Goal: Check status: Check status

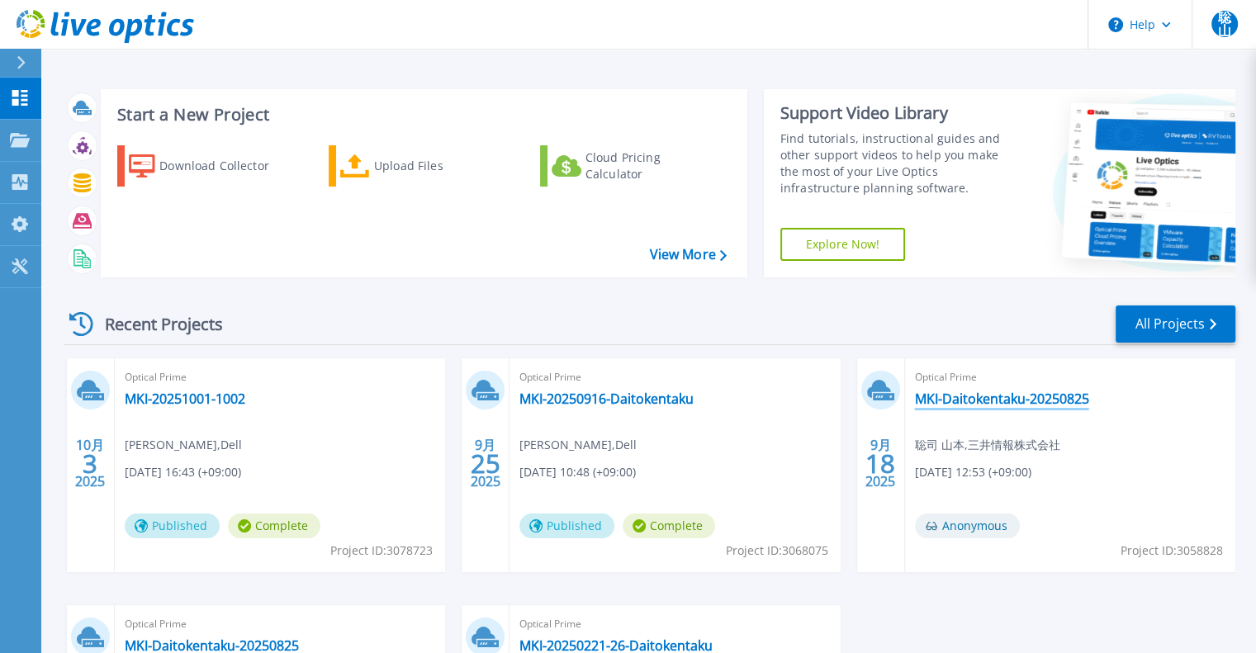
click at [981, 399] on link "MKI-Daitokentaku-20250825" at bounding box center [1002, 399] width 174 height 17
click at [665, 394] on link "MKI-20250916-Daitokentaku" at bounding box center [606, 399] width 174 height 17
click at [207, 405] on link "MKI-20251001-1002" at bounding box center [185, 399] width 121 height 17
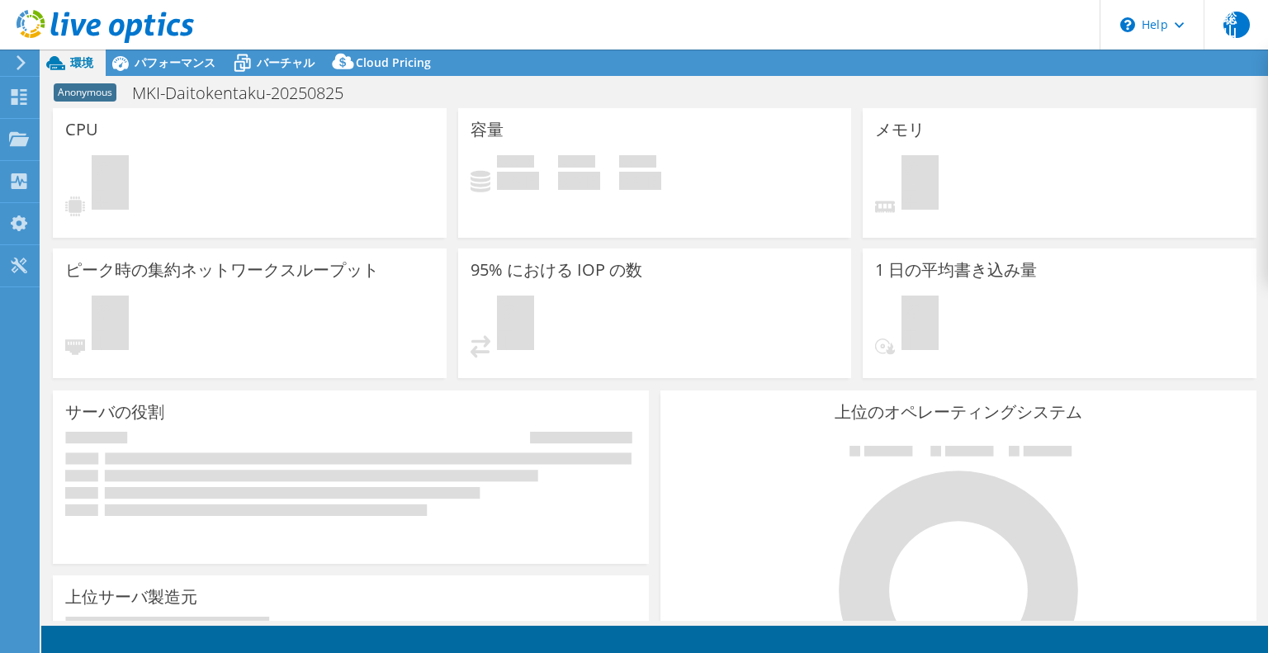
select select "USD"
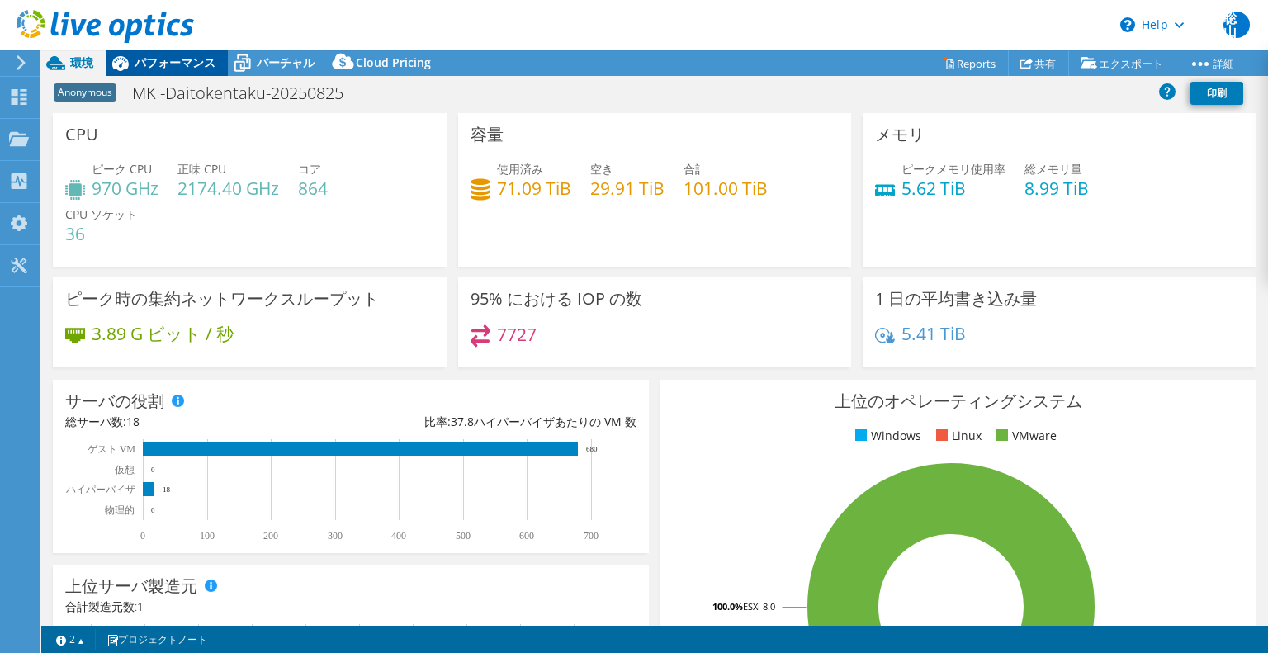
click at [147, 71] on div "パフォーマンス" at bounding box center [167, 63] width 122 height 26
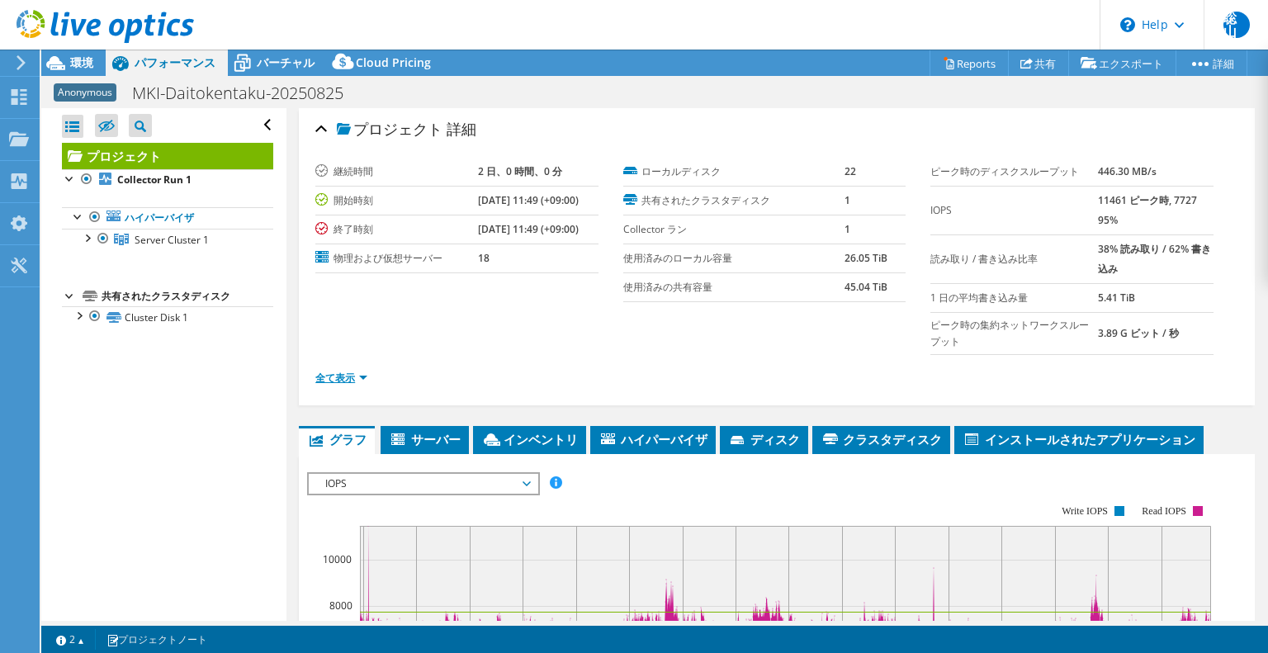
click at [344, 381] on link "全て表示" at bounding box center [341, 378] width 52 height 14
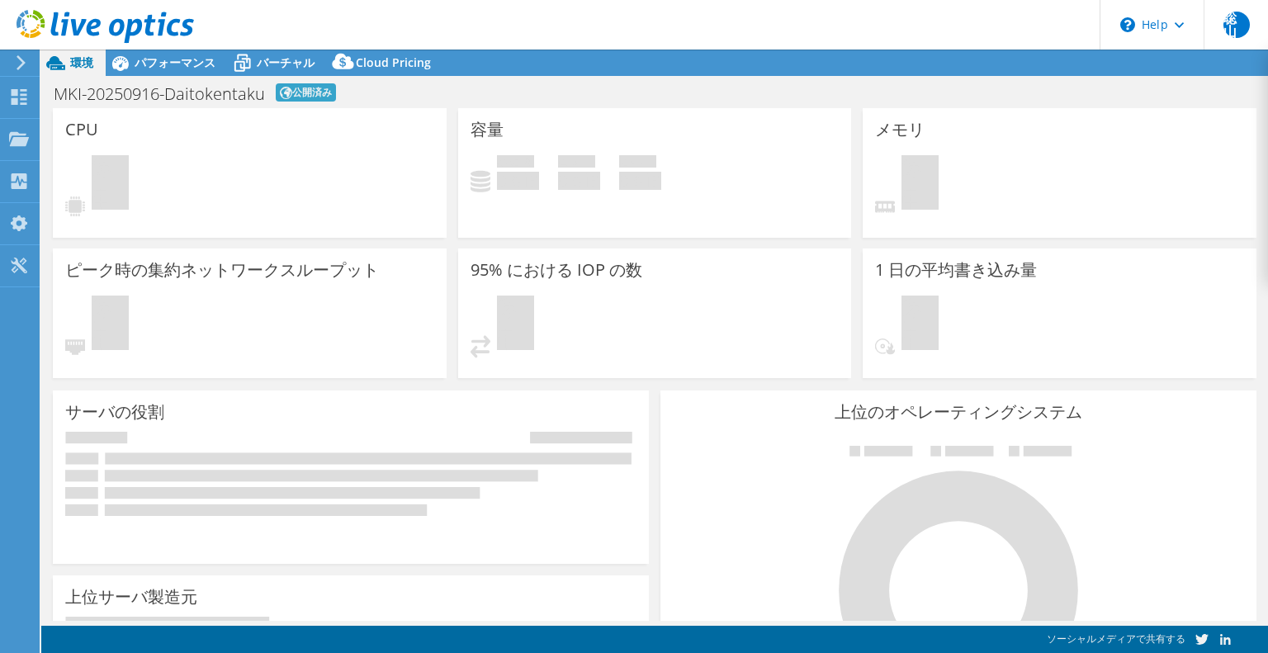
select select "USD"
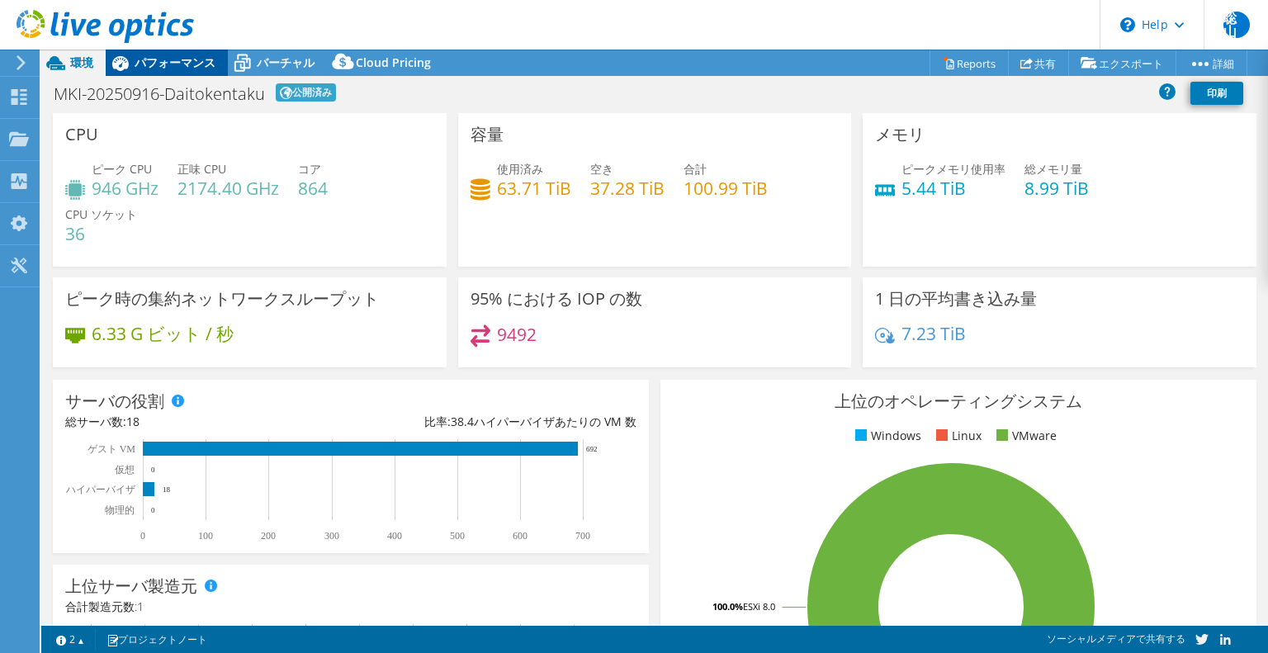
click at [177, 69] on span "パフォーマンス" at bounding box center [175, 62] width 81 height 16
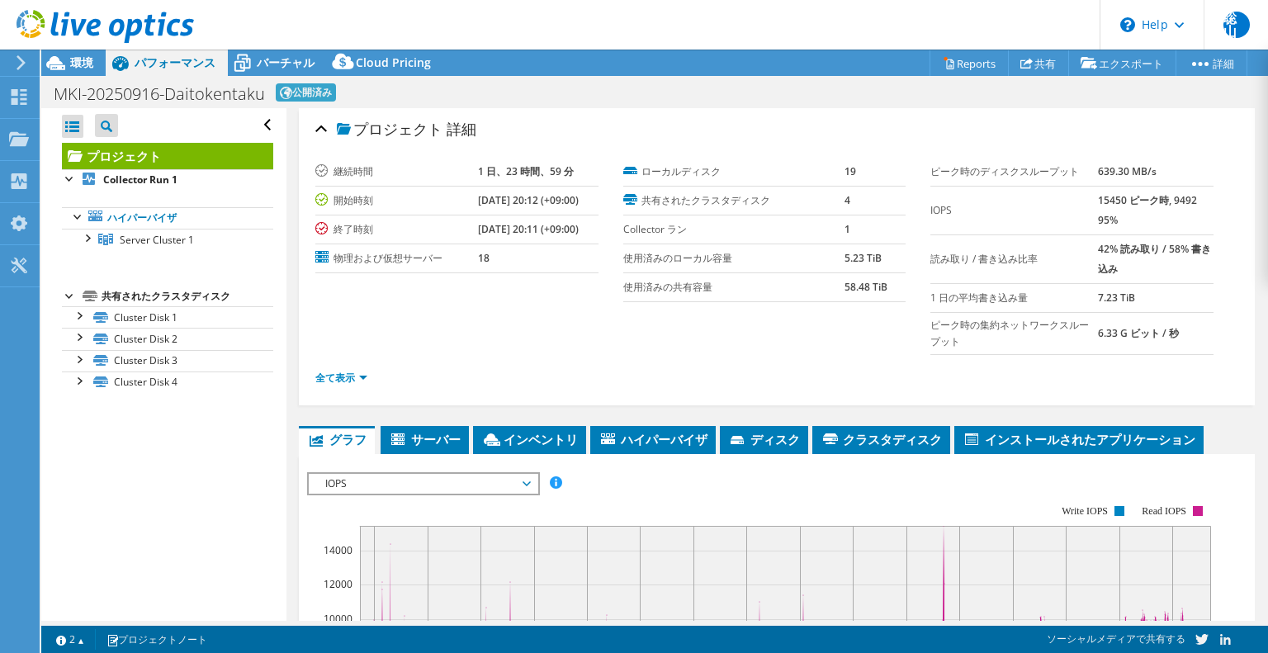
click at [621, 372] on ul "全て表示" at bounding box center [776, 376] width 923 height 22
click at [172, 485] on div "すべて開く すべて閉じる プロジェクトツリーフィルタ プロジェクト" at bounding box center [163, 364] width 244 height 513
click at [183, 505] on div "すべて開く すべて閉じる プロジェクトツリーフィルタ プロジェクト" at bounding box center [163, 364] width 244 height 513
click at [452, 332] on section "継続時間 1 日、23 時間、59 分 開始時刻 [DATE] 20:12 (+09:00) 終了時刻 [DATE] 20:11 (+09:00) 物理および…" at bounding box center [776, 280] width 923 height 244
click at [225, 319] on link "Cluster Disk 1" at bounding box center [167, 316] width 211 height 21
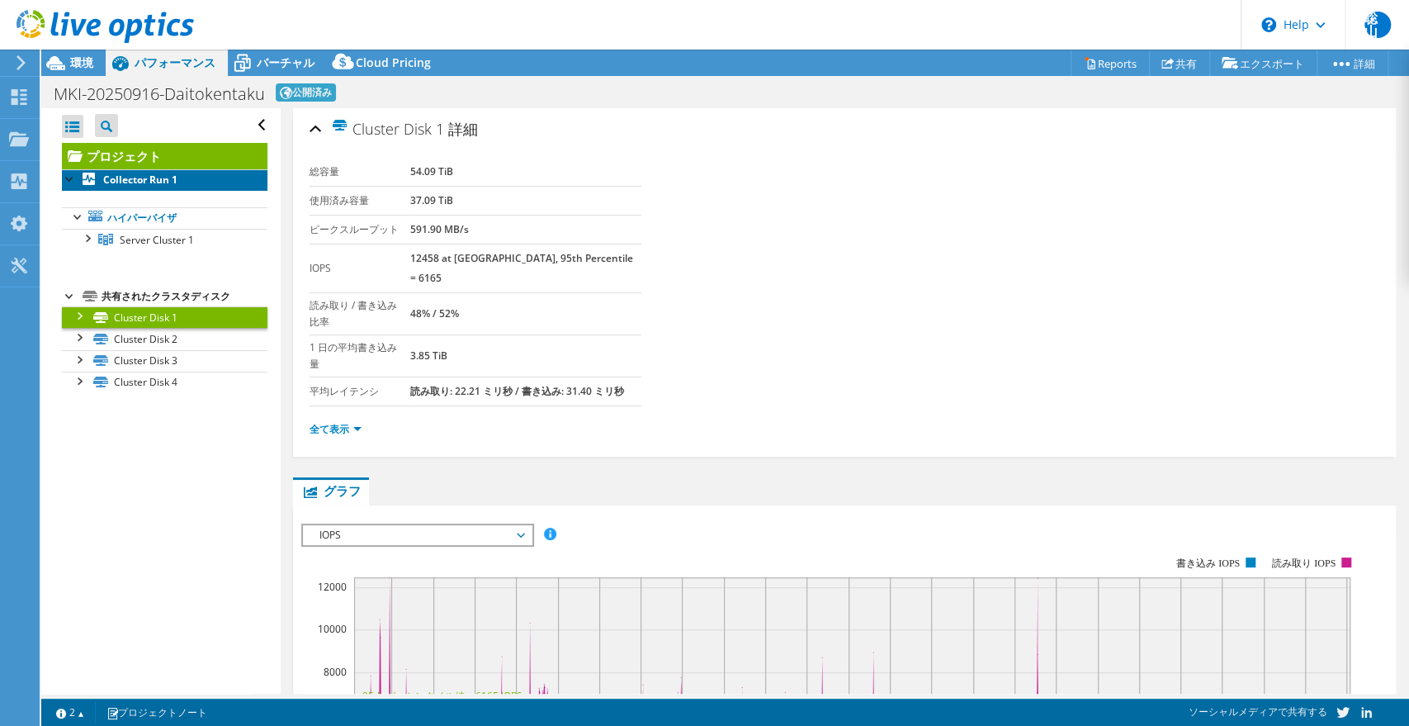
click at [144, 177] on b "Collector Run 1" at bounding box center [140, 180] width 74 height 14
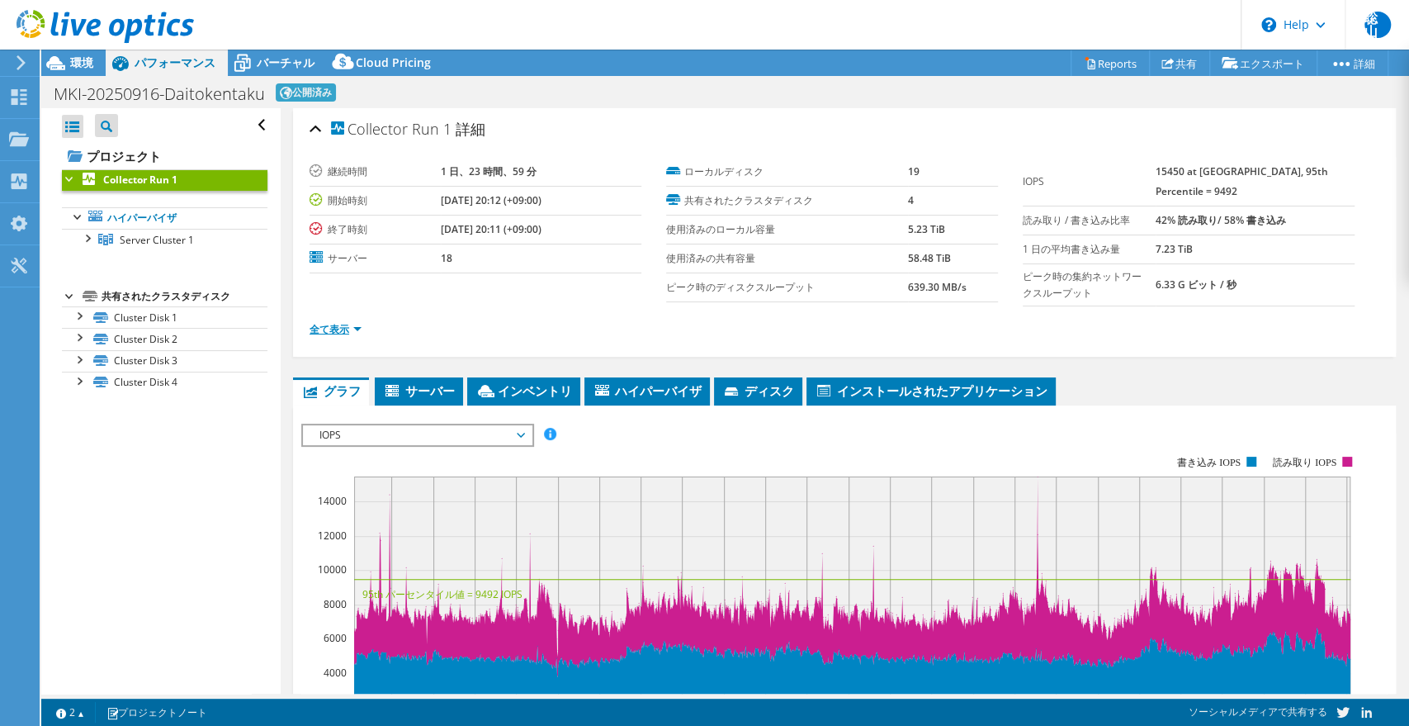
click at [331, 334] on link "全て表示" at bounding box center [336, 329] width 52 height 14
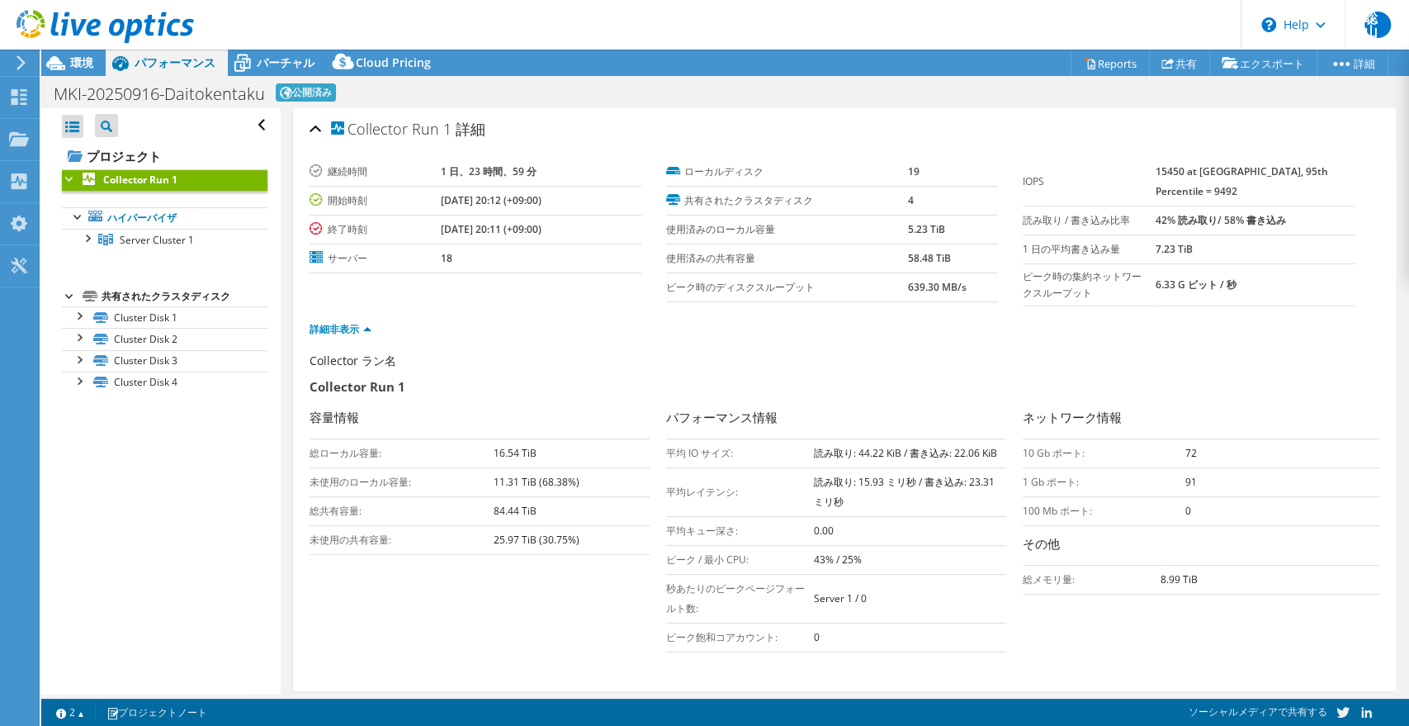
click at [877, 358] on div "Collector ラン名" at bounding box center [837, 365] width 1054 height 25
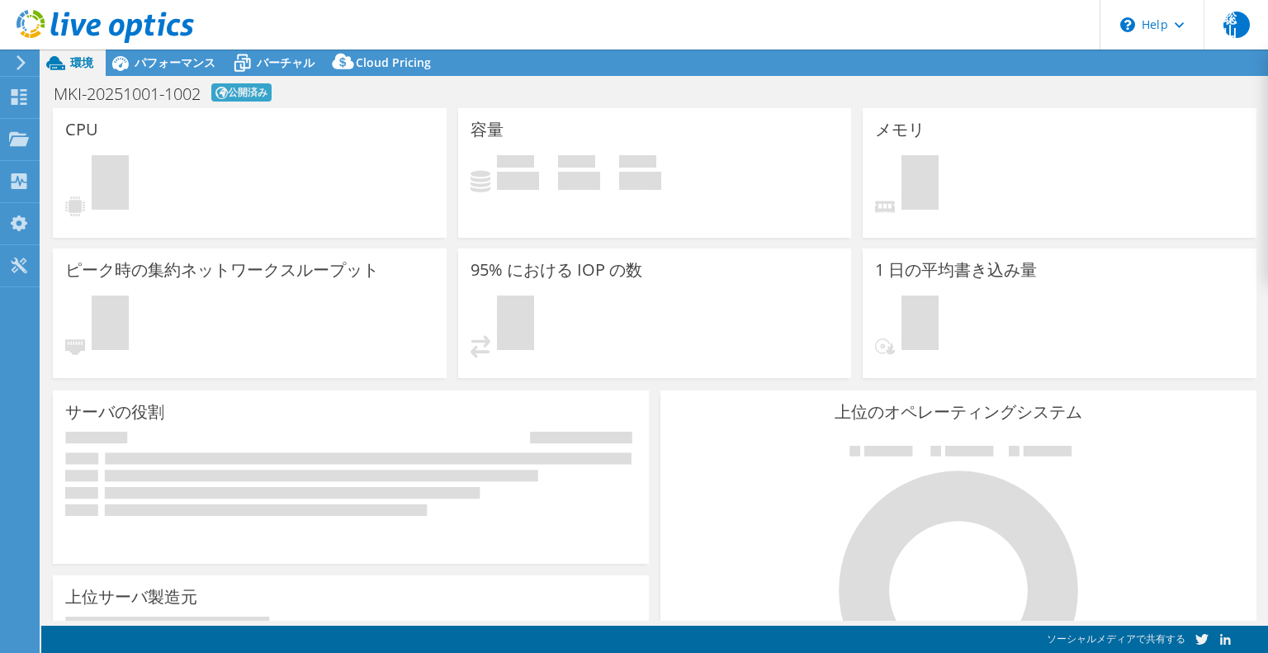
select select "USD"
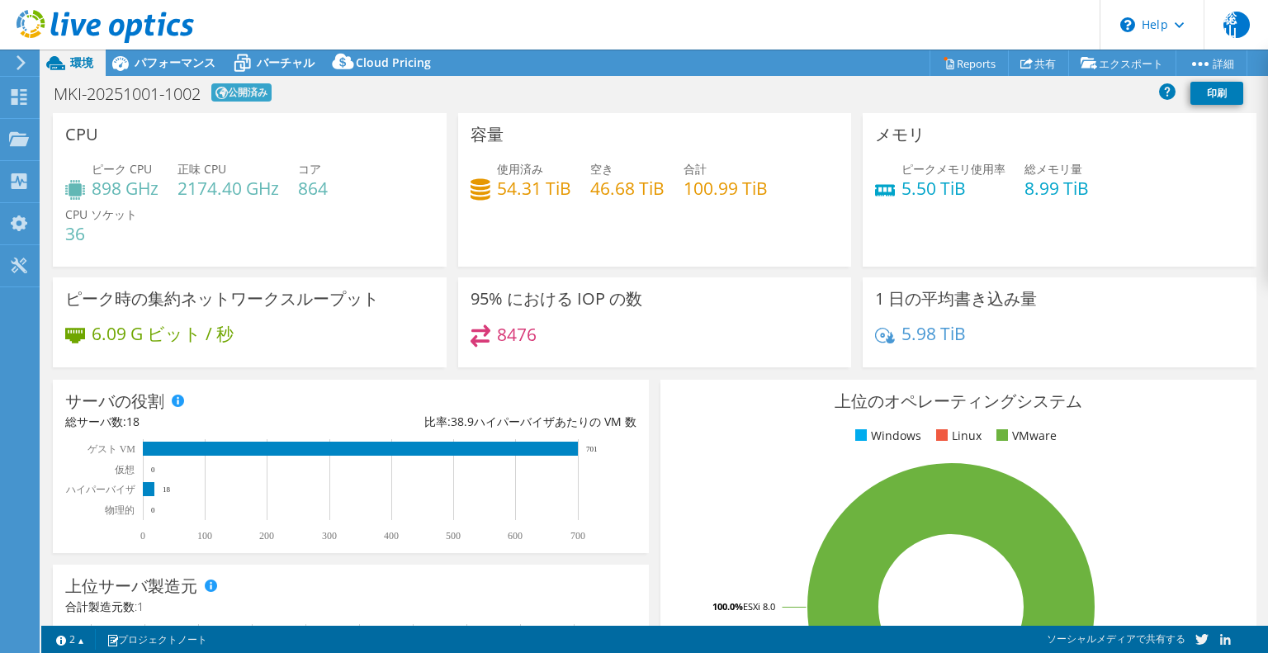
click at [165, 48] on div at bounding box center [97, 27] width 194 height 55
click at [164, 62] on span "パフォーマンス" at bounding box center [175, 62] width 81 height 16
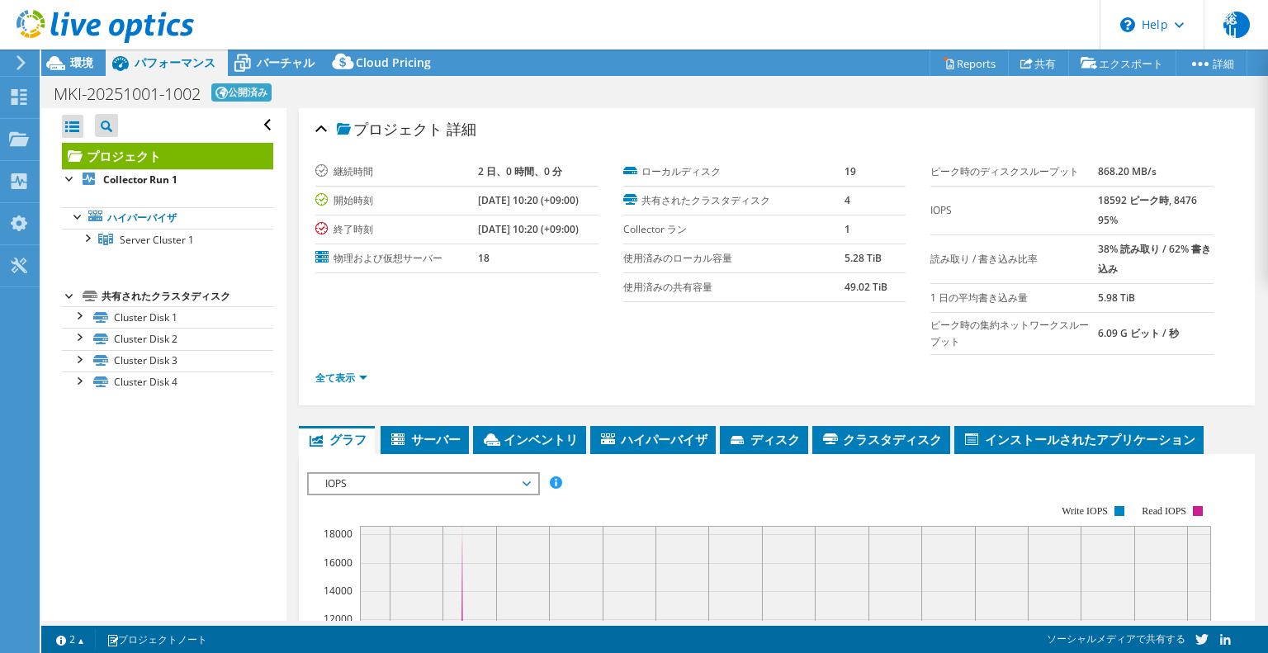
click at [459, 339] on section "継続時間 2 日、0 時間、0 分 開始時刻 09/30/2025, 10:20 (+09:00) 終了時刻 10/02/2025, 10:20 (+09:0…" at bounding box center [776, 280] width 923 height 244
click at [237, 320] on link "Cluster Disk 1" at bounding box center [167, 316] width 211 height 21
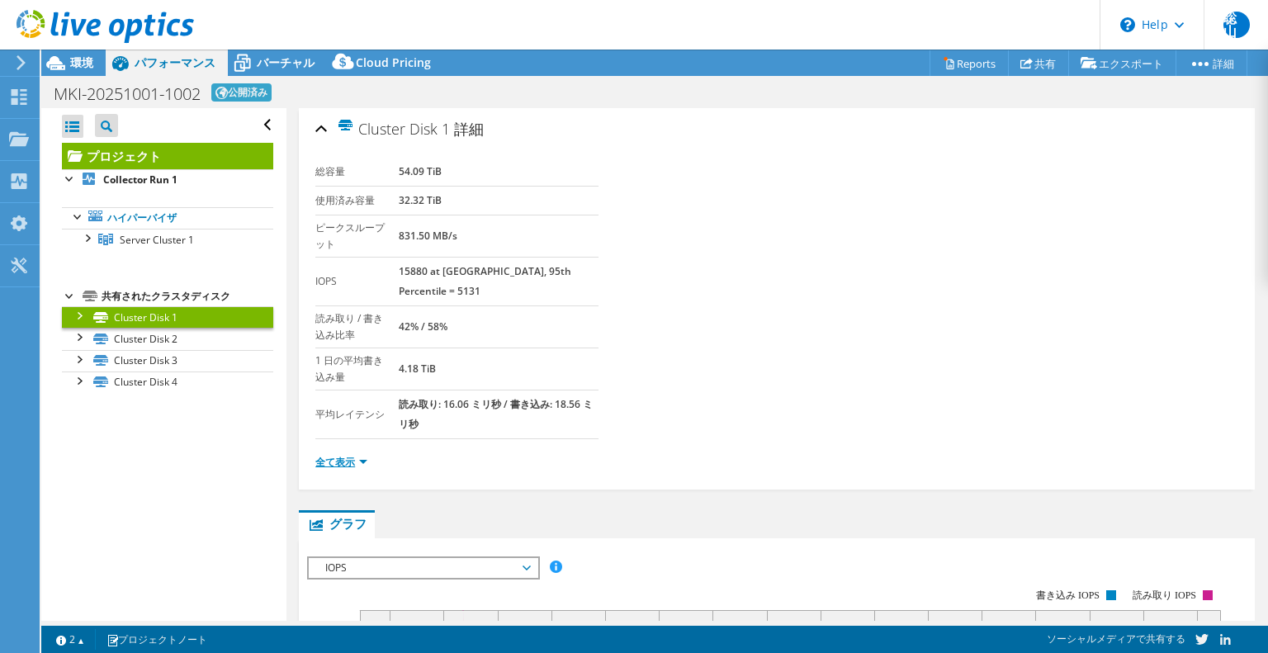
click at [352, 455] on link "全て表示" at bounding box center [341, 462] width 52 height 14
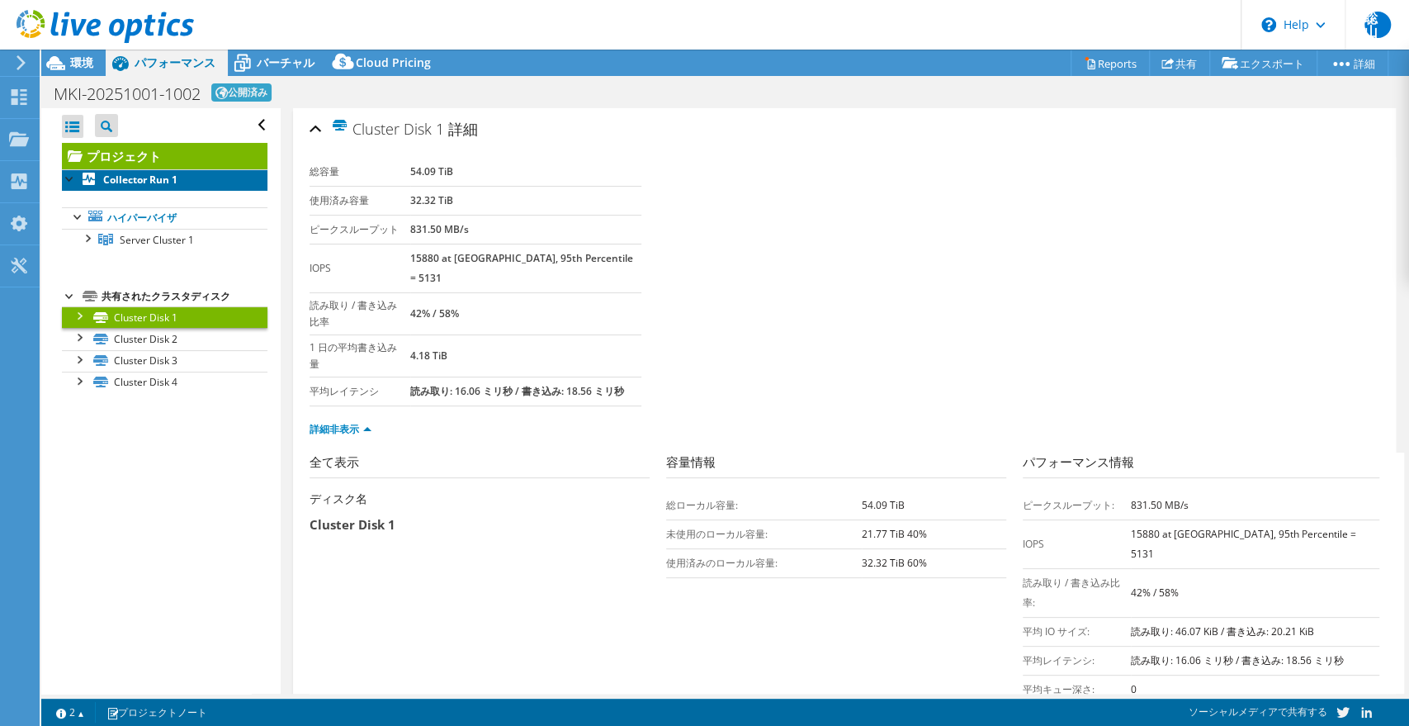
click at [177, 183] on b "Collector Run 1" at bounding box center [140, 180] width 74 height 14
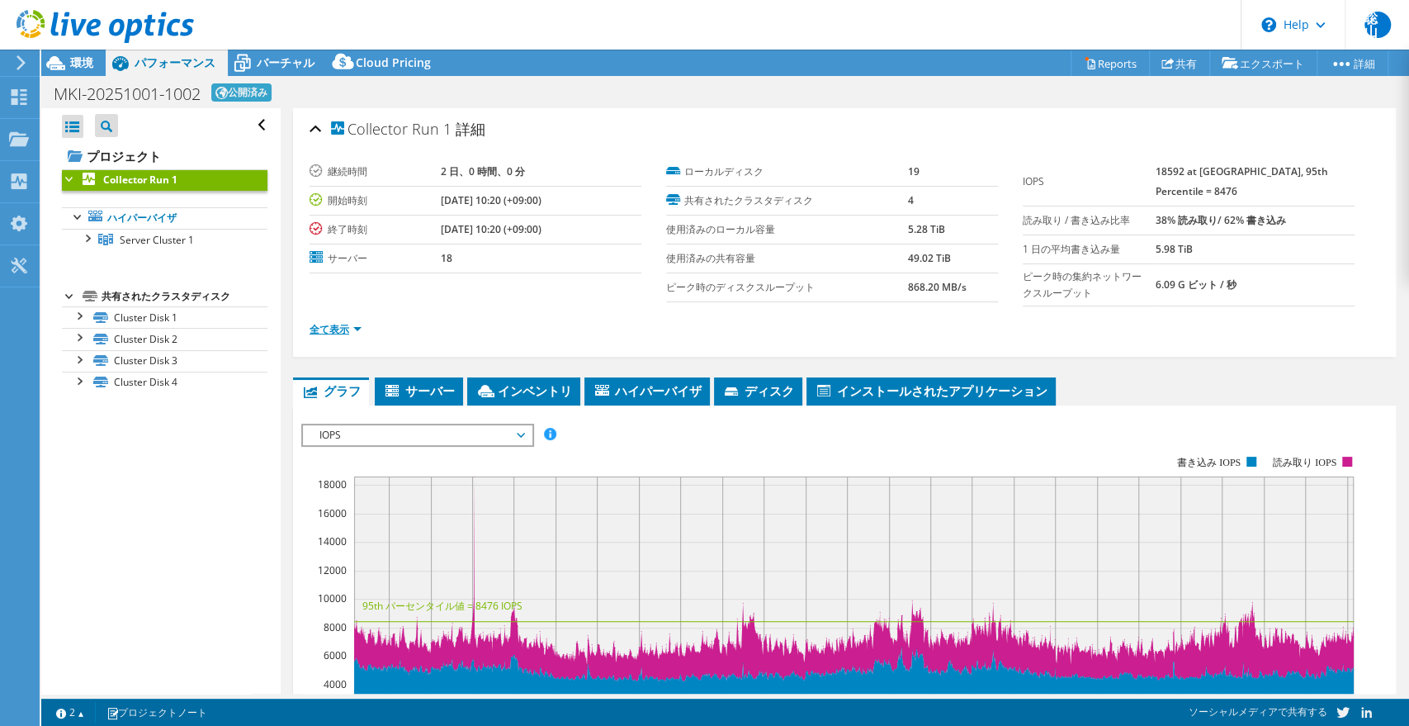
click at [328, 332] on link "全て表示" at bounding box center [336, 329] width 52 height 14
